Goal: Transaction & Acquisition: Download file/media

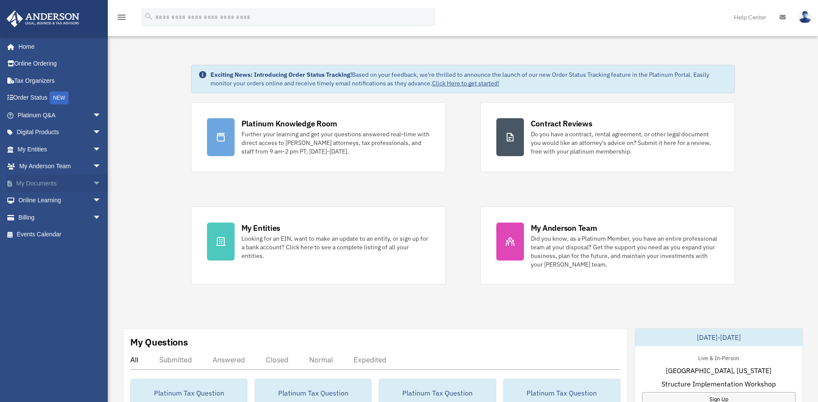
click at [93, 184] on span "arrow_drop_down" at bounding box center [101, 184] width 17 height 18
click at [39, 199] on link "Box" at bounding box center [63, 200] width 102 height 17
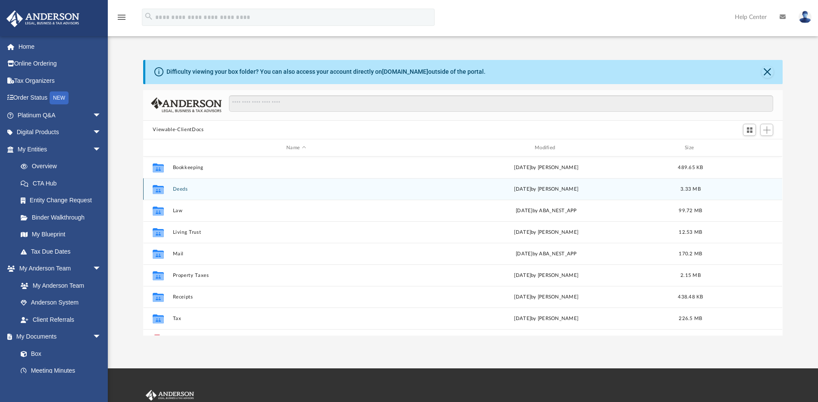
scroll to position [190, 633]
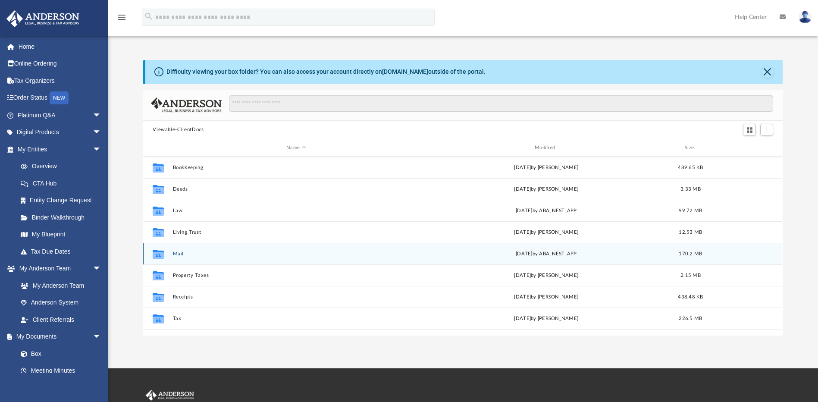
click at [179, 252] on button "Mail" at bounding box center [296, 254] width 247 height 6
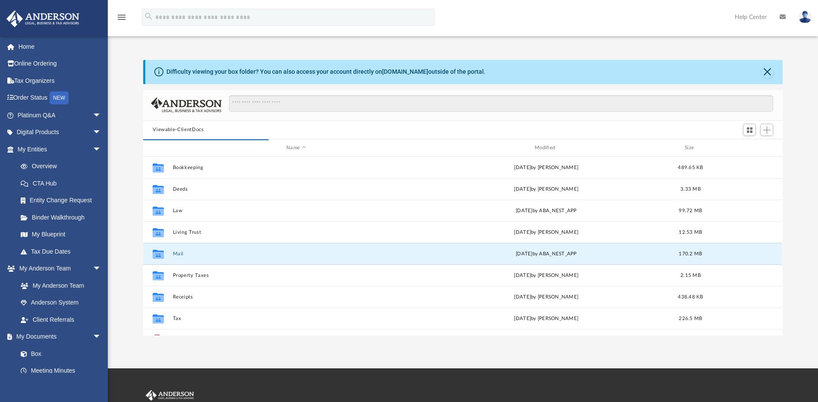
scroll to position [163, 633]
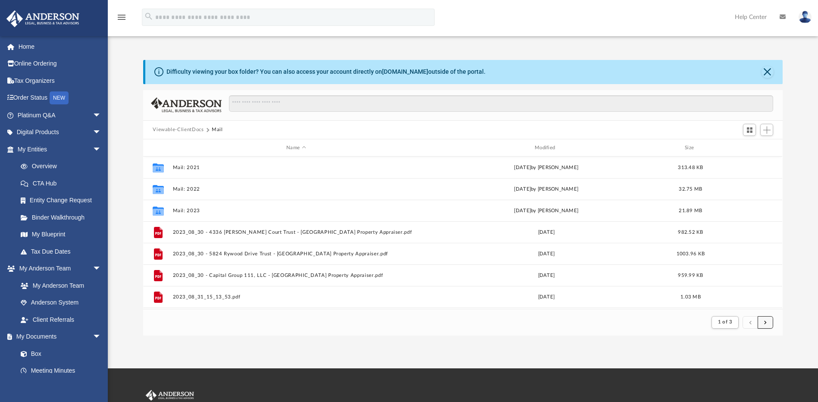
click at [766, 322] on span "submit" at bounding box center [765, 321] width 3 height 5
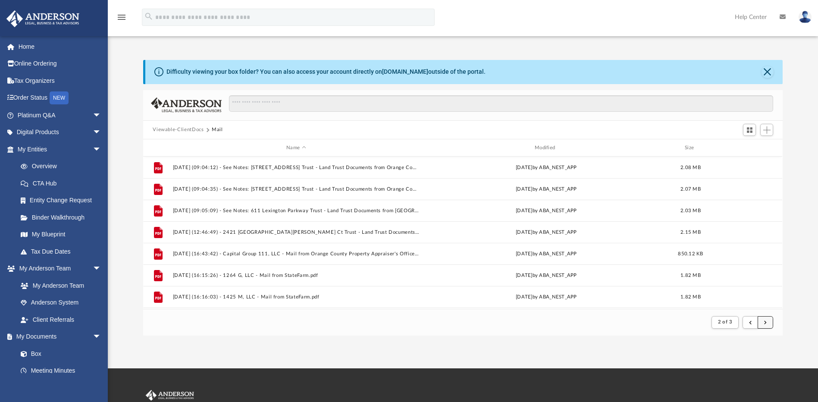
click at [764, 321] on span "submit" at bounding box center [765, 321] width 3 height 5
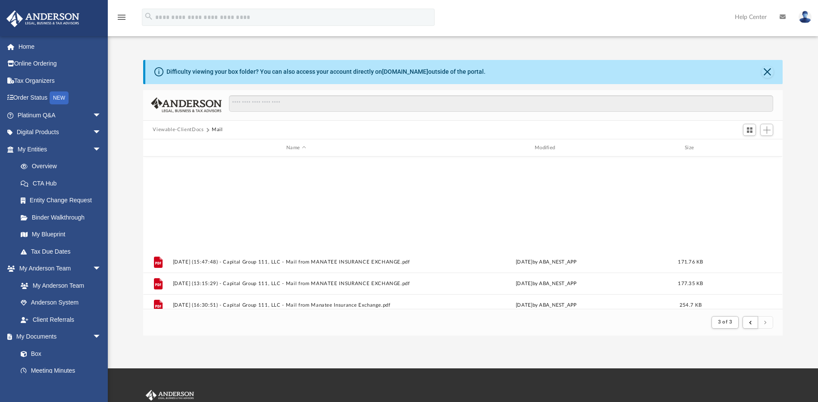
scroll to position [753, 0]
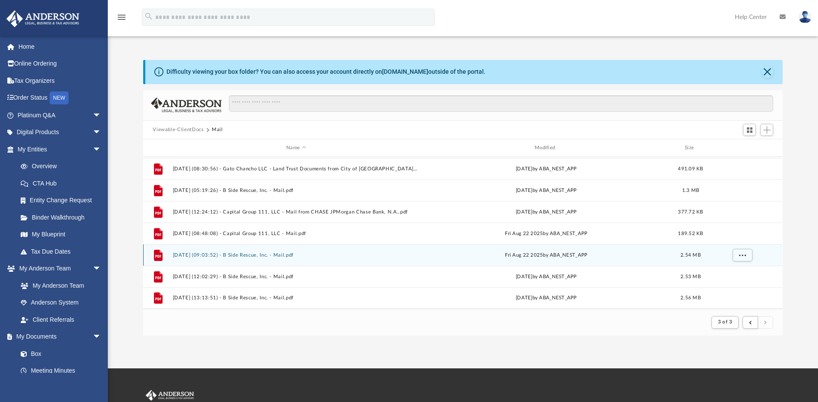
click at [236, 255] on button "2025.08.22 (09:03:52) - B Side Rescue, Inc. - Mail.pdf" at bounding box center [296, 255] width 247 height 6
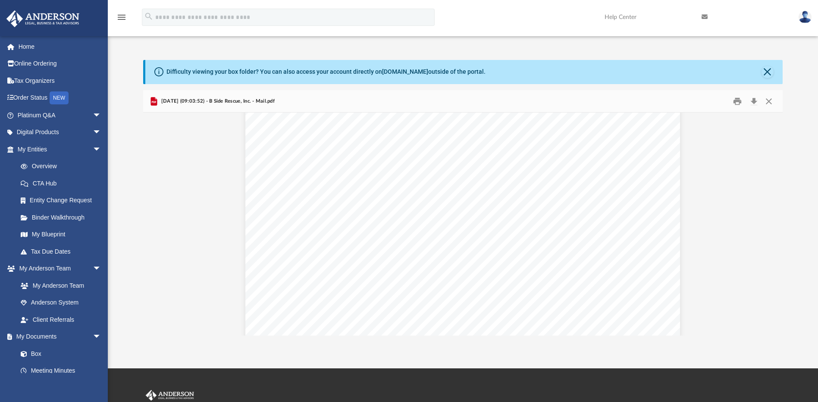
scroll to position [1178, 0]
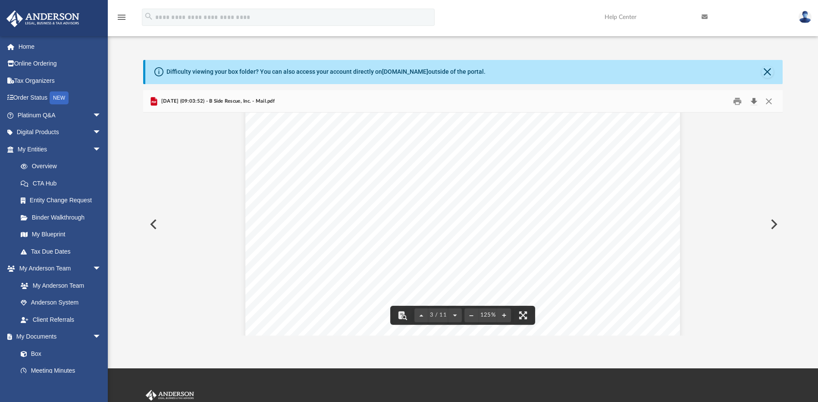
click at [756, 103] on button "Download" at bounding box center [754, 100] width 16 height 13
click at [768, 101] on button "Close" at bounding box center [769, 100] width 16 height 13
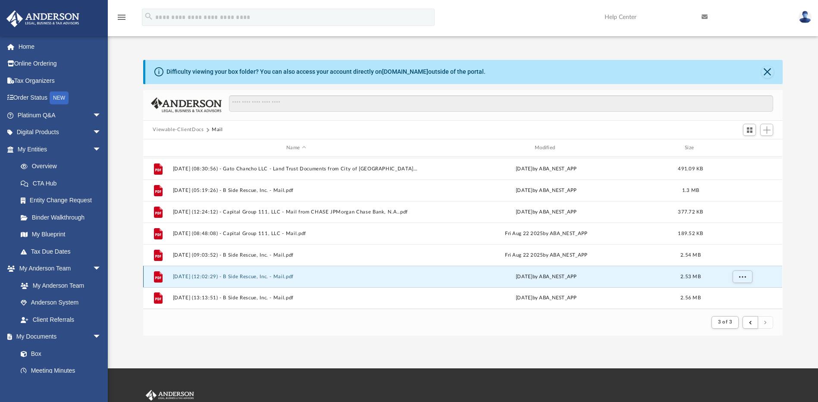
click at [200, 276] on button "2025.08.25 (12:02:29) - B Side Rescue, Inc. - Mail.pdf" at bounding box center [296, 277] width 247 height 6
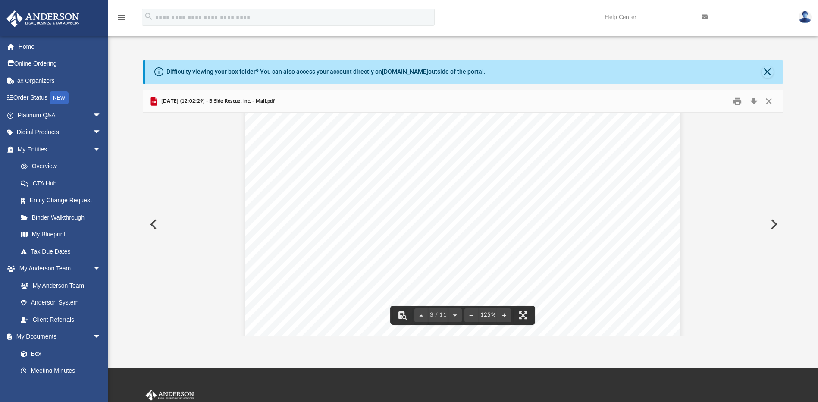
scroll to position [1293, 0]
click at [755, 102] on button "Download" at bounding box center [754, 100] width 16 height 13
click at [769, 101] on button "Close" at bounding box center [769, 100] width 16 height 13
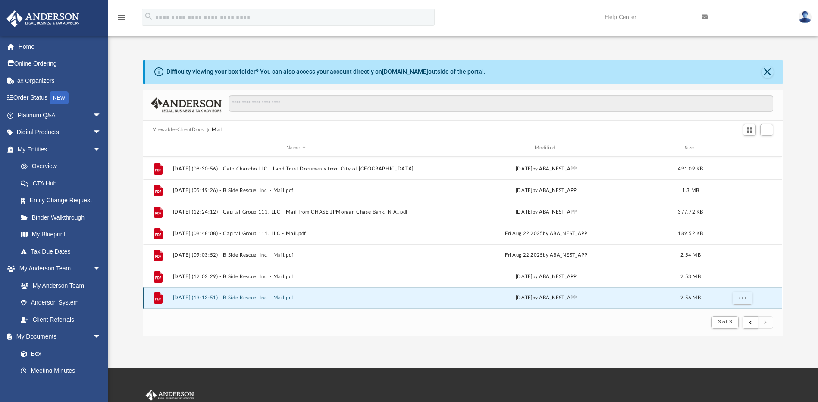
click at [280, 297] on button "2025.08.25 (13:13:51) - B Side Rescue, Inc. - Mail.pdf" at bounding box center [296, 298] width 247 height 6
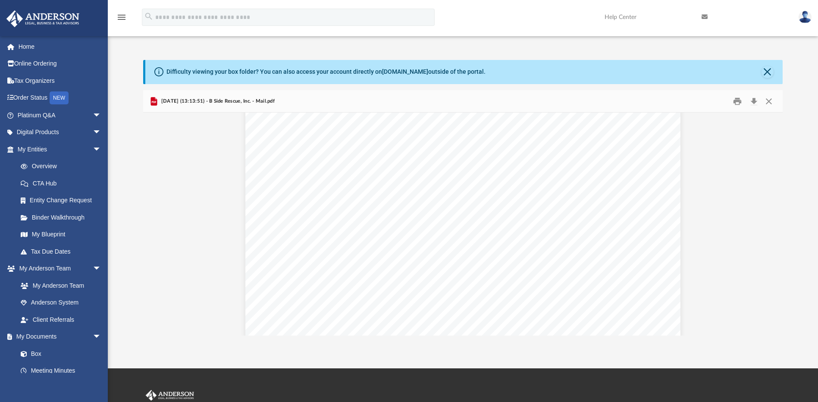
scroll to position [1149, 0]
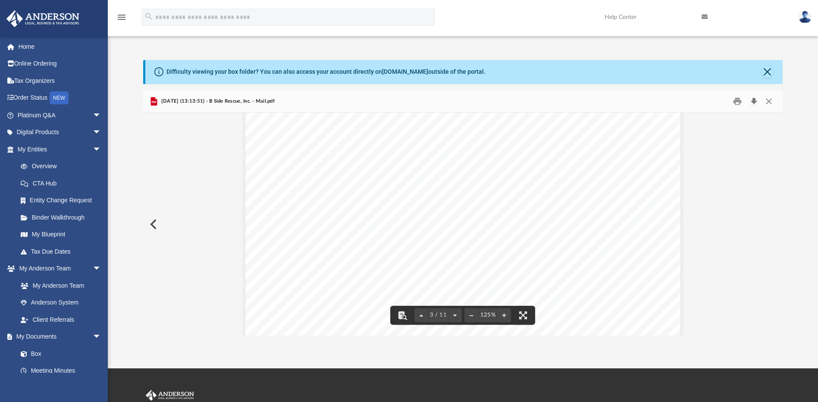
click at [753, 104] on button "Download" at bounding box center [754, 100] width 16 height 13
click at [767, 100] on button "Close" at bounding box center [769, 100] width 16 height 13
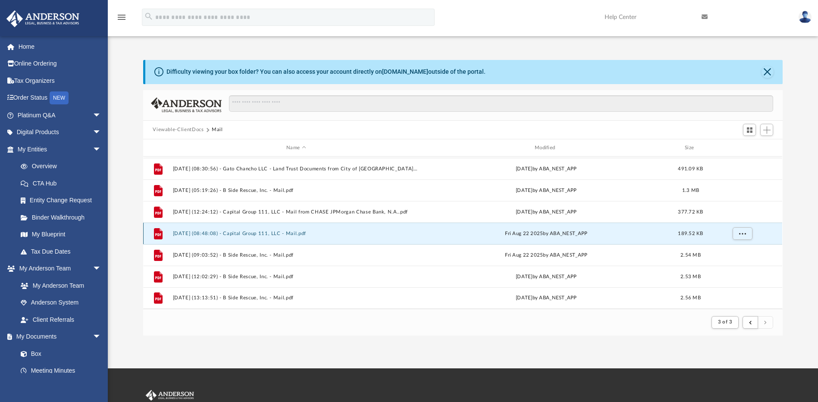
click at [271, 232] on button "2025.08.22 (08:48:08) - Capital Group 111, LLC - Mail.pdf" at bounding box center [296, 234] width 247 height 6
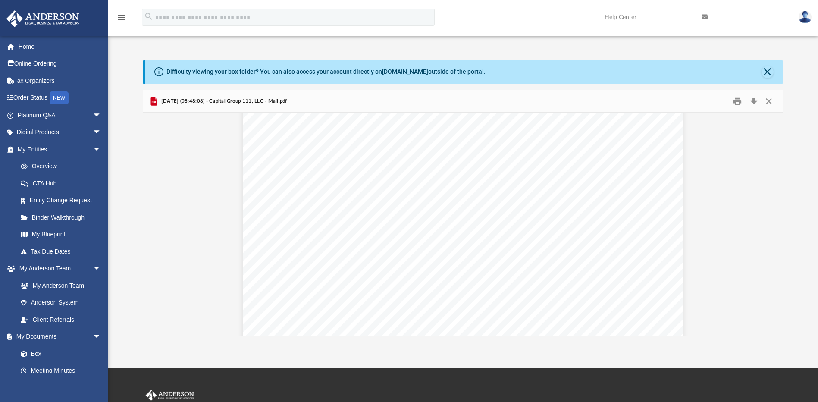
scroll to position [678, 0]
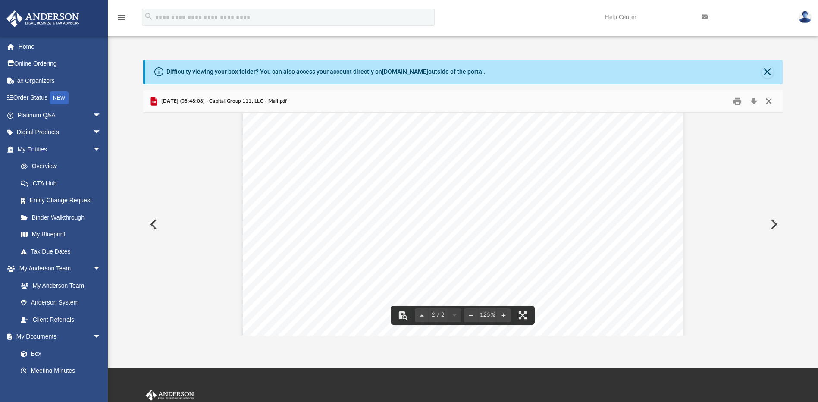
click at [768, 101] on button "Close" at bounding box center [769, 100] width 16 height 13
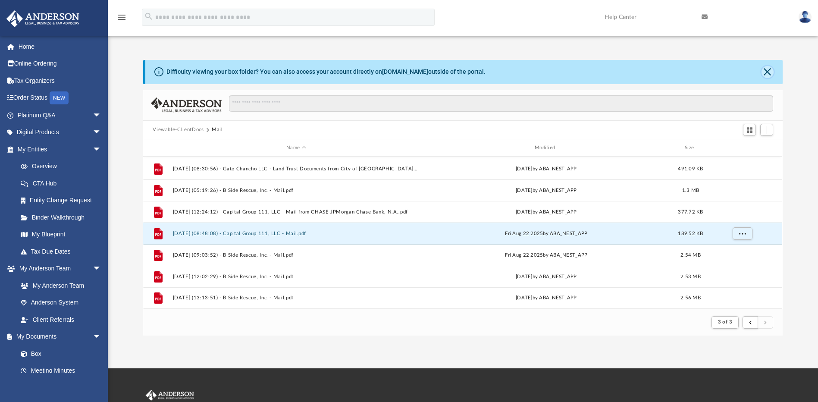
click at [771, 72] on button "Close" at bounding box center [767, 72] width 12 height 12
